Goal: Transaction & Acquisition: Book appointment/travel/reservation

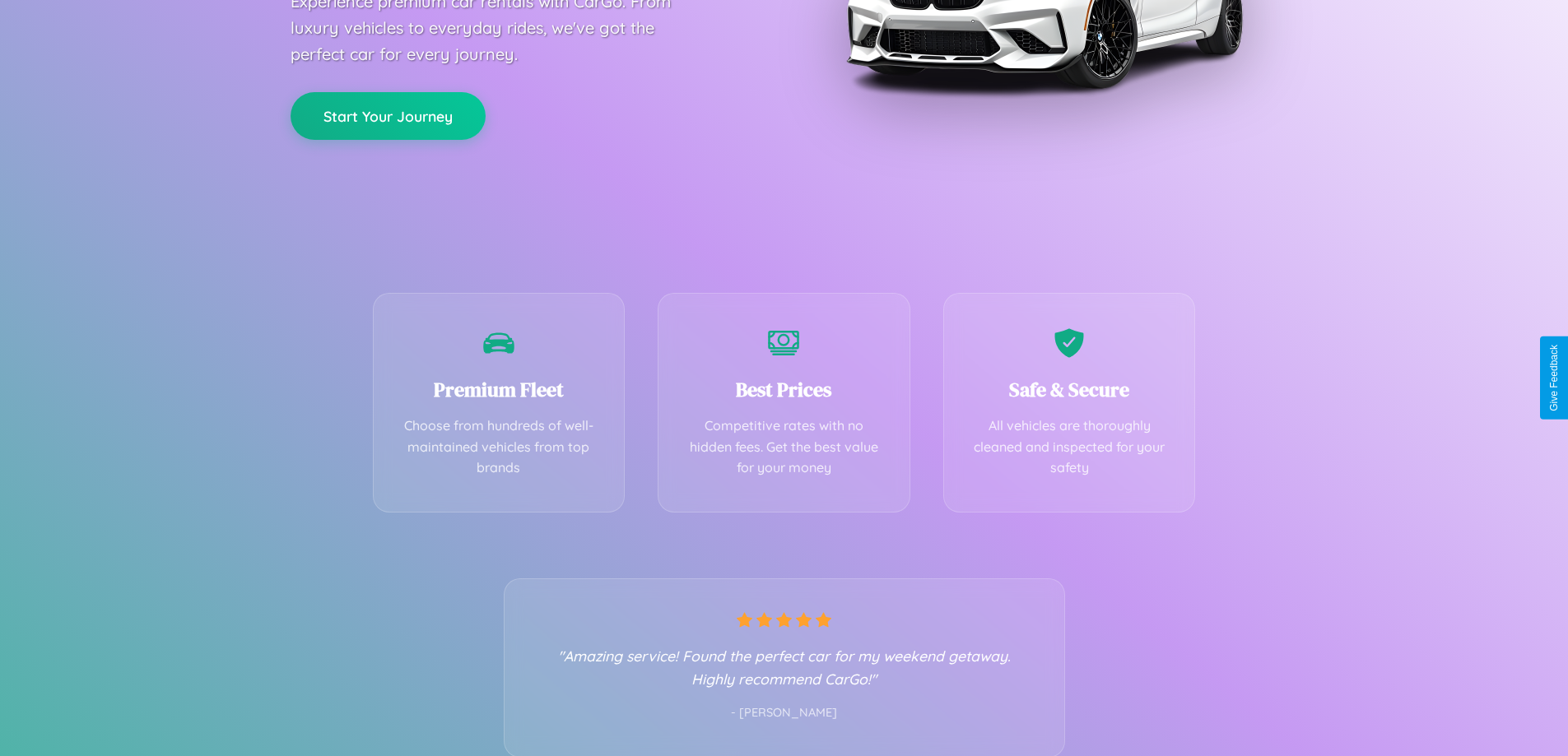
scroll to position [324, 0]
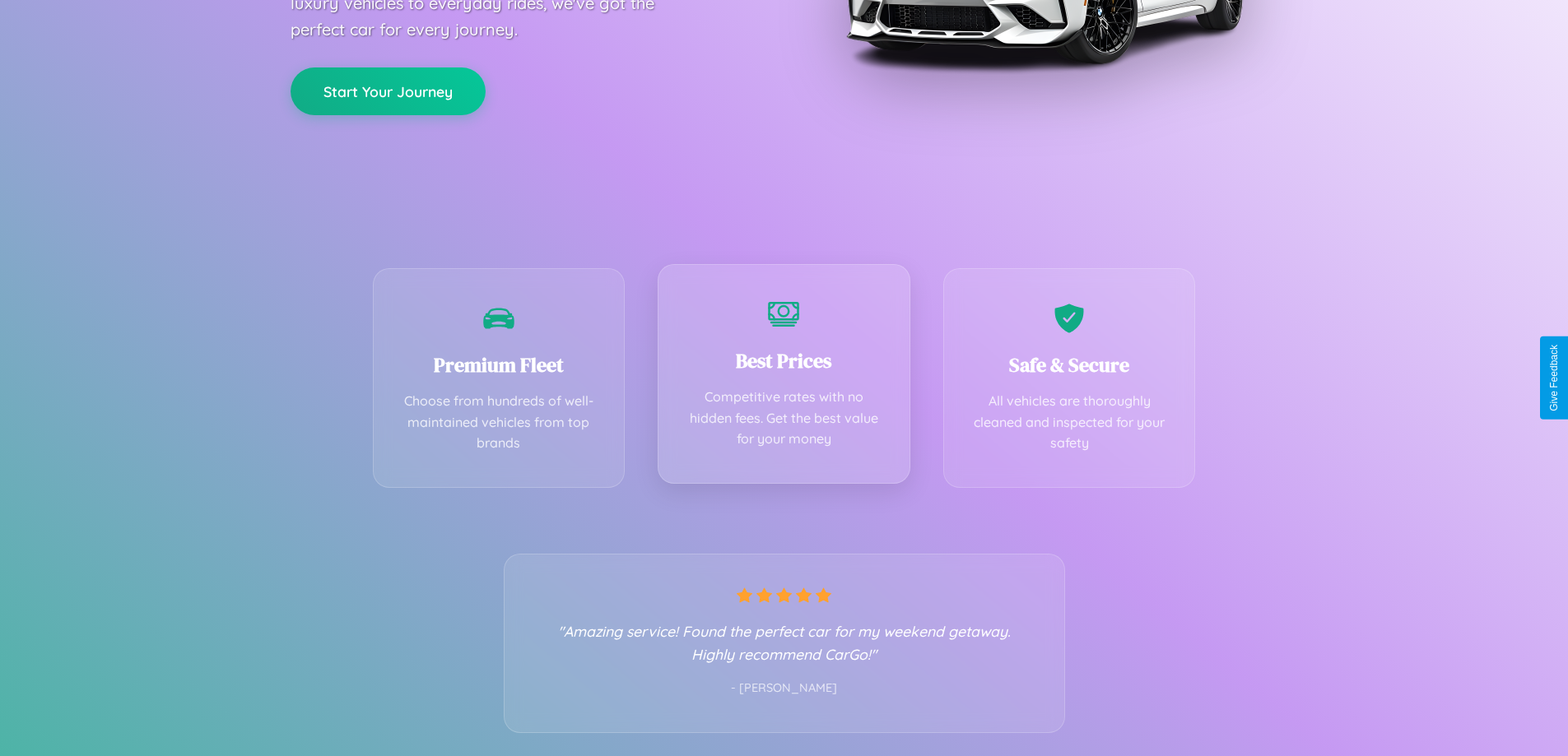
click at [783, 378] on div "Best Prices Competitive rates with no hidden fees. Get the best value for your …" at bounding box center [784, 375] width 253 height 220
click at [387, 90] on button "Start Your Journey" at bounding box center [388, 90] width 195 height 48
click at [387, 89] on button "Start Your Journey" at bounding box center [388, 90] width 195 height 48
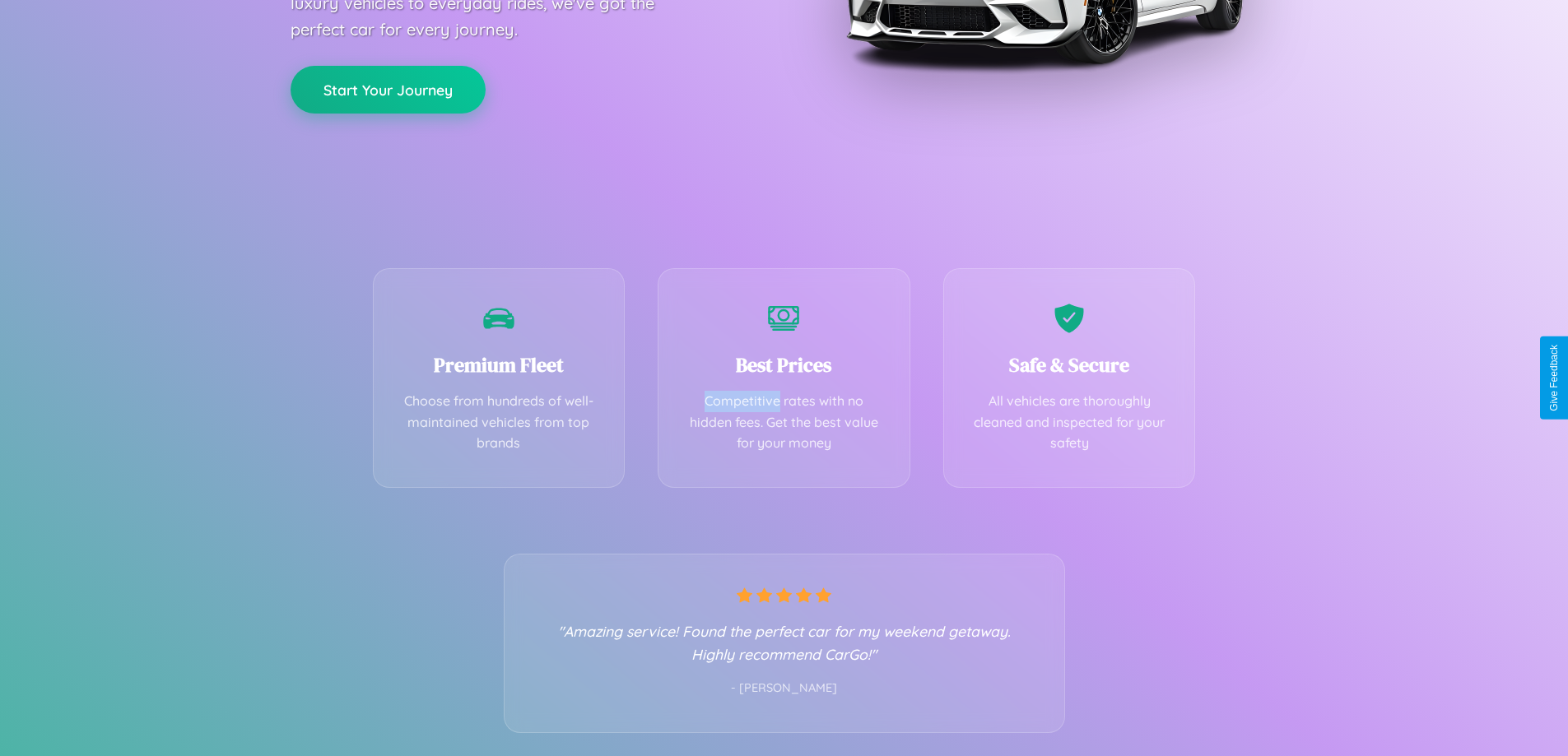
click at [387, 89] on button "Start Your Journey" at bounding box center [388, 90] width 195 height 48
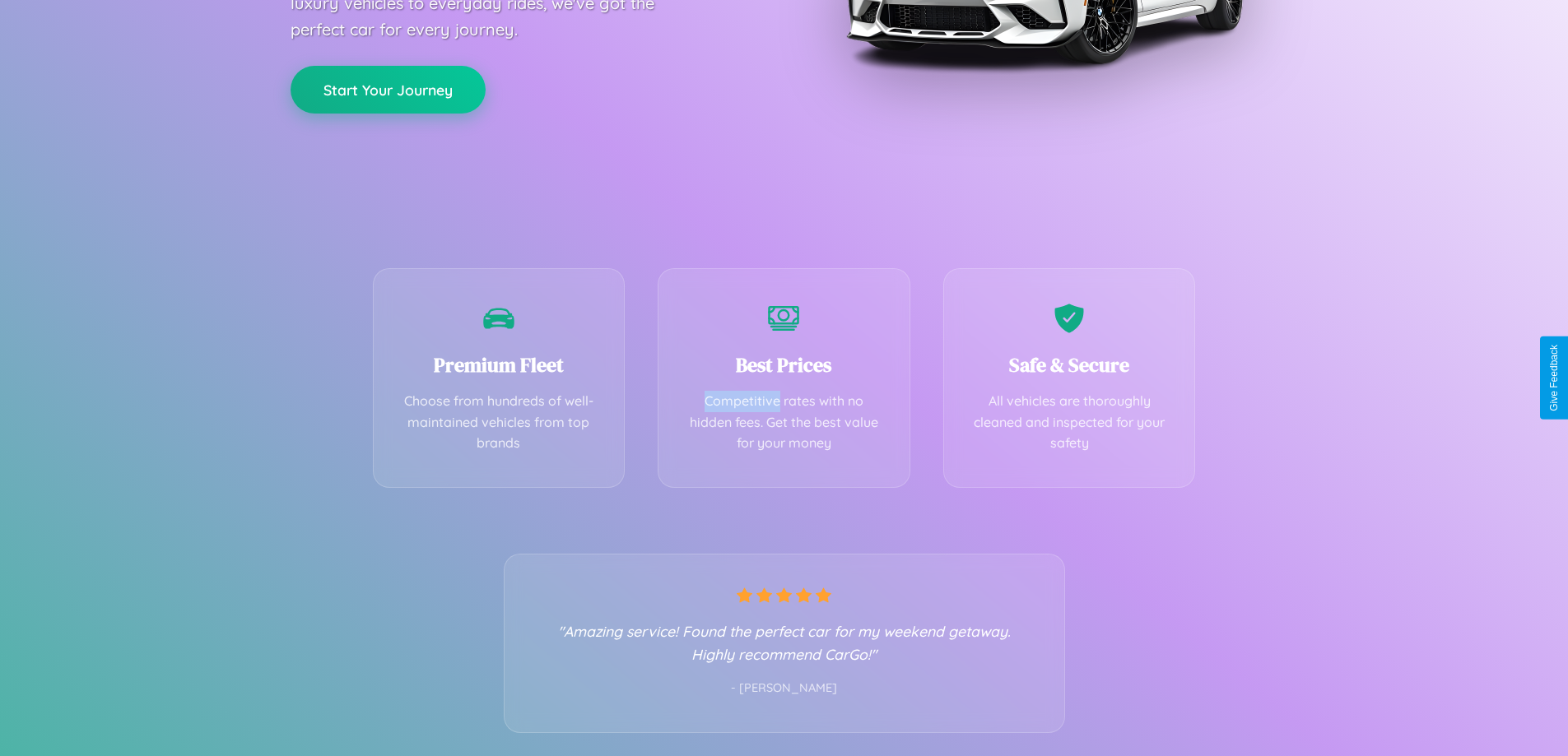
click at [387, 89] on button "Start Your Journey" at bounding box center [388, 90] width 195 height 48
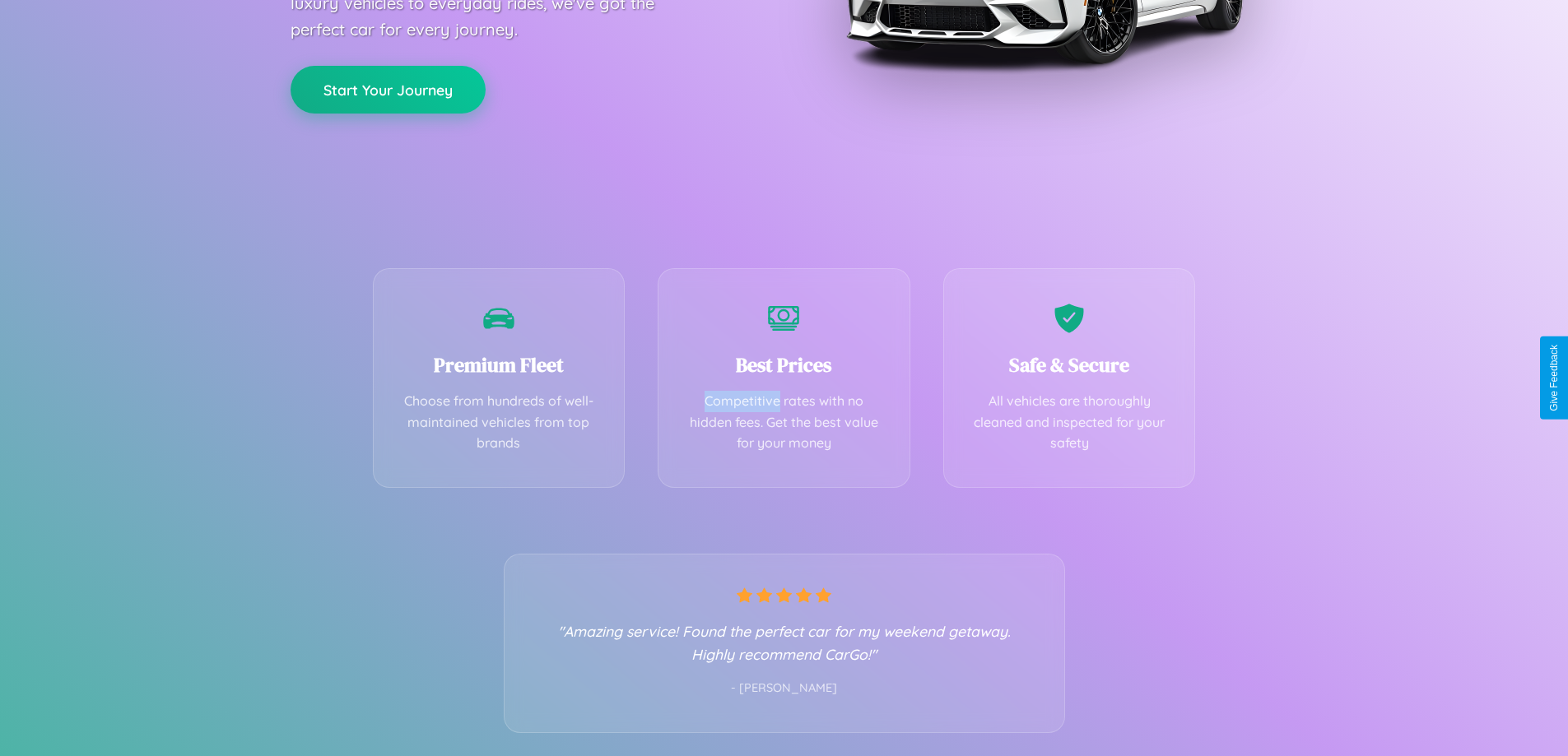
click at [387, 89] on button "Start Your Journey" at bounding box center [388, 90] width 195 height 48
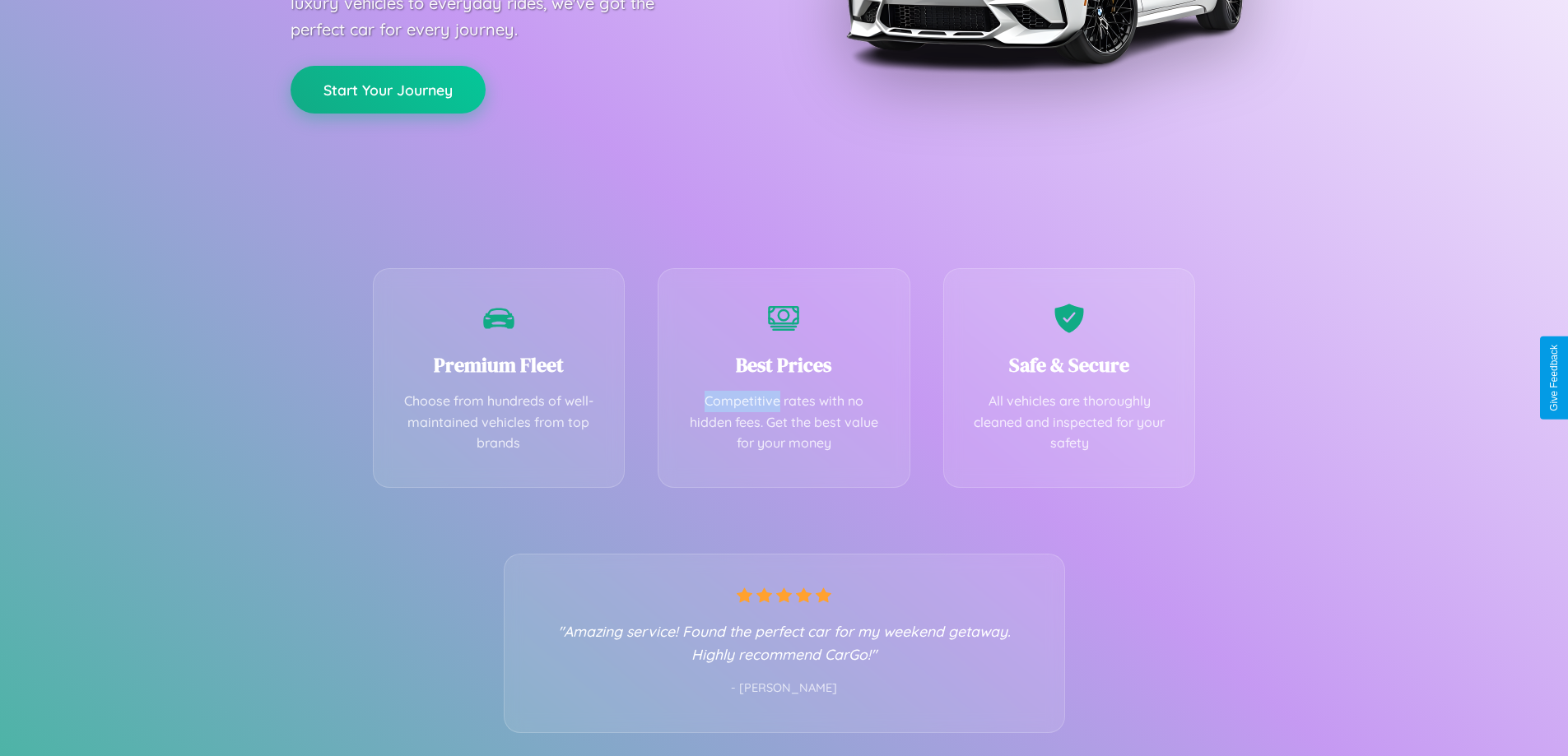
click at [387, 89] on button "Start Your Journey" at bounding box center [388, 90] width 195 height 48
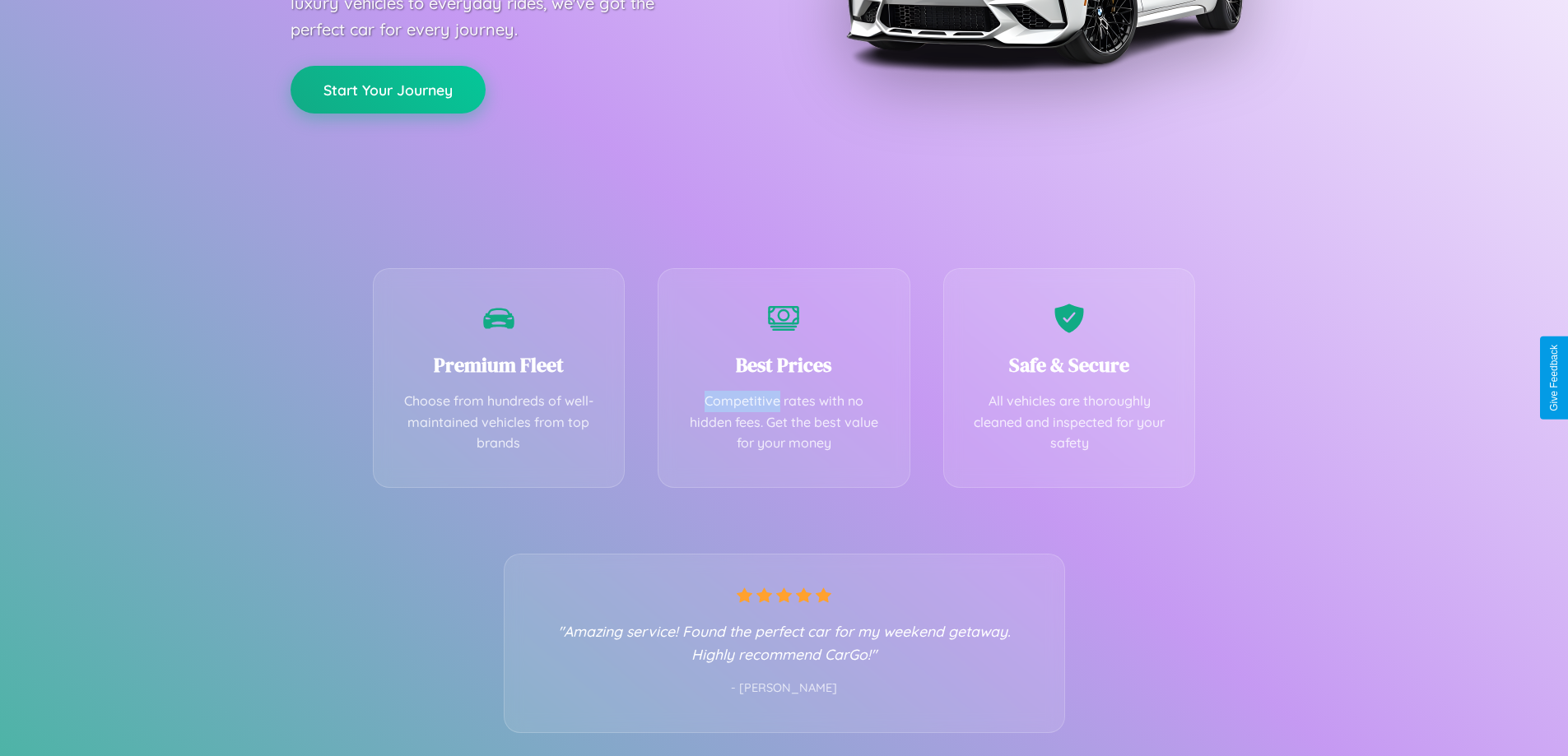
click at [387, 89] on button "Start Your Journey" at bounding box center [388, 90] width 195 height 48
